Goal: Find specific page/section: Find specific page/section

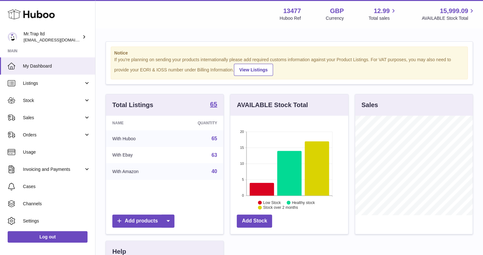
scroll to position [99, 117]
click at [53, 115] on span "Sales" at bounding box center [53, 118] width 61 height 6
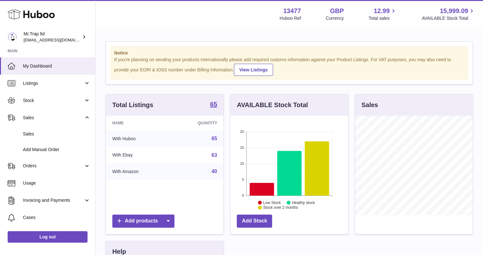
click at [56, 131] on span "Sales" at bounding box center [56, 134] width 67 height 6
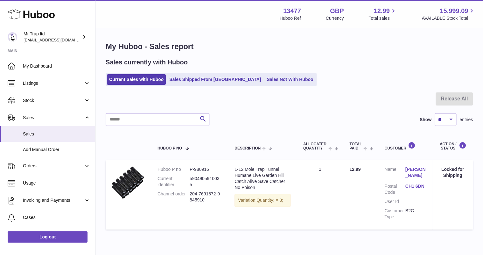
click at [210, 79] on link "Sales Shipped From Huboo" at bounding box center [215, 79] width 96 height 11
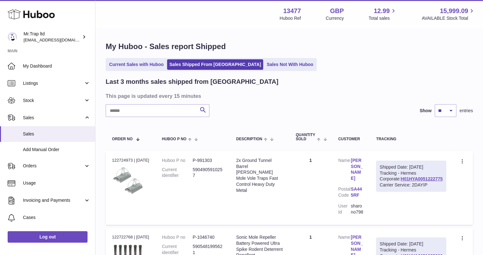
click at [264, 66] on link "Sales Not With Huboo" at bounding box center [289, 64] width 51 height 11
